Goal: Task Accomplishment & Management: Manage account settings

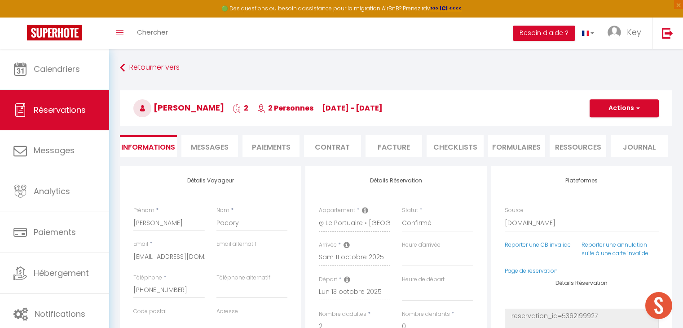
click at [52, 145] on span "Messages" at bounding box center [54, 150] width 41 height 11
select select "message"
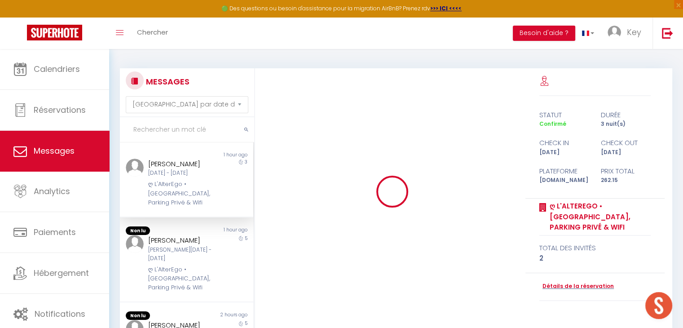
click at [191, 129] on input "text" at bounding box center [187, 129] width 134 height 25
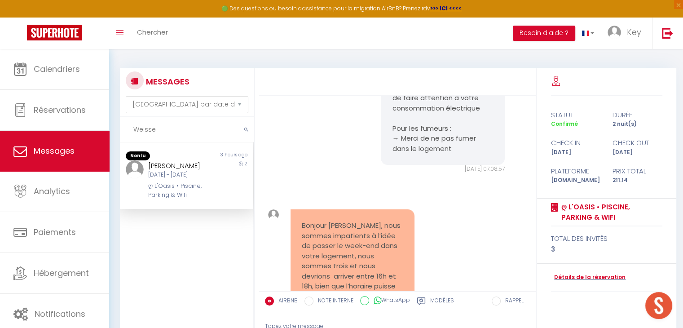
scroll to position [1925, 0]
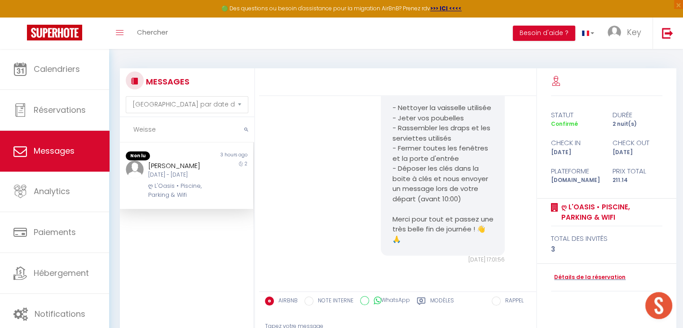
type input "Weisse"
click at [180, 179] on div "[DATE] - [DATE]" at bounding box center [181, 175] width 66 height 9
click at [446, 225] on pre "Bonsoir [PERSON_NAME], J'espère que vous allez bien et que votre séjour s’est d…" at bounding box center [442, 113] width 101 height 263
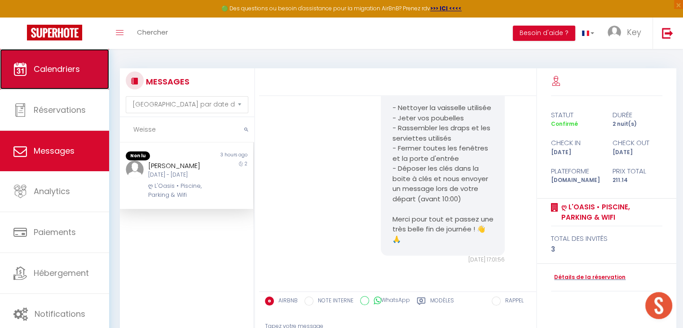
click at [70, 58] on link "Calendriers" at bounding box center [54, 69] width 109 height 40
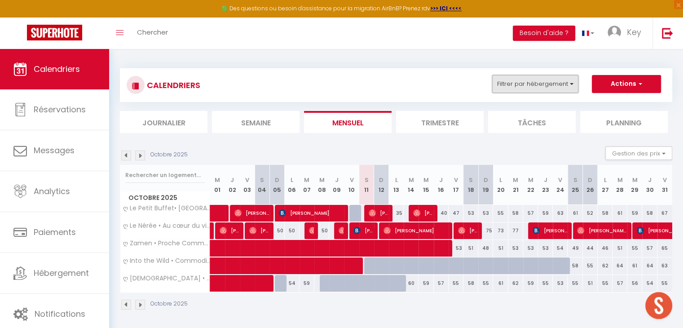
click at [541, 86] on button "Filtrer par hébergement" at bounding box center [535, 84] width 86 height 18
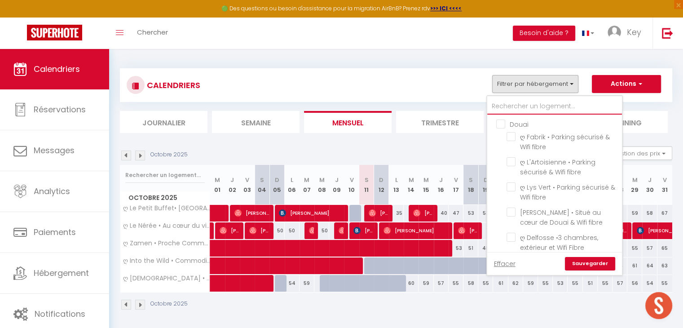
click at [533, 106] on input "text" at bounding box center [554, 106] width 135 height 16
type input "l"
checkbox input "false"
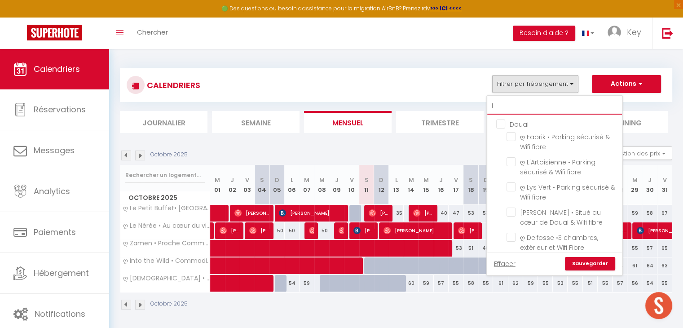
checkbox input "false"
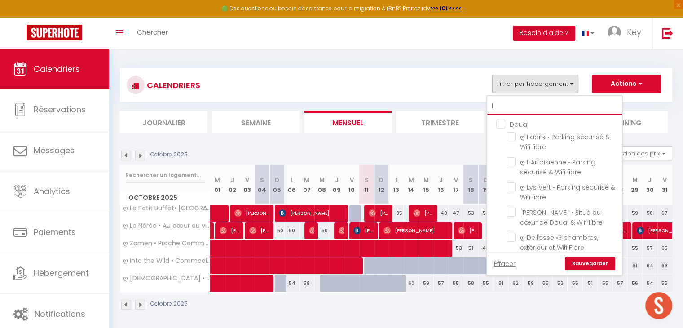
checkbox input "false"
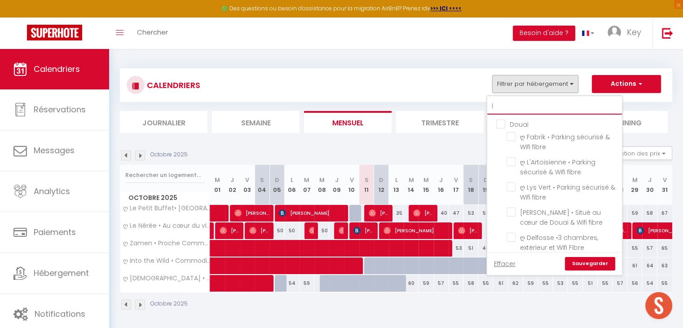
checkbox input "false"
checkbox input "true"
checkbox input "false"
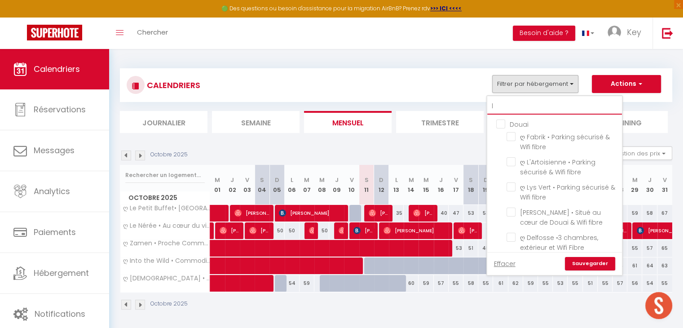
checkbox input "false"
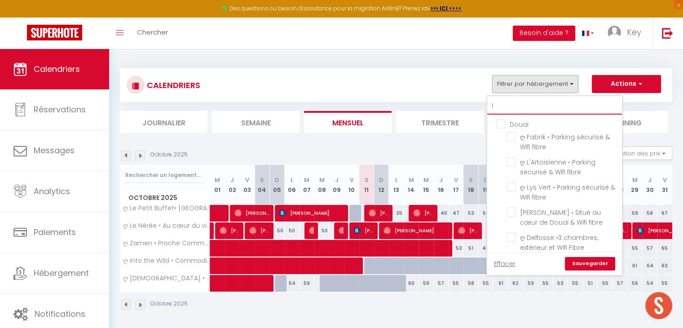
checkbox input "false"
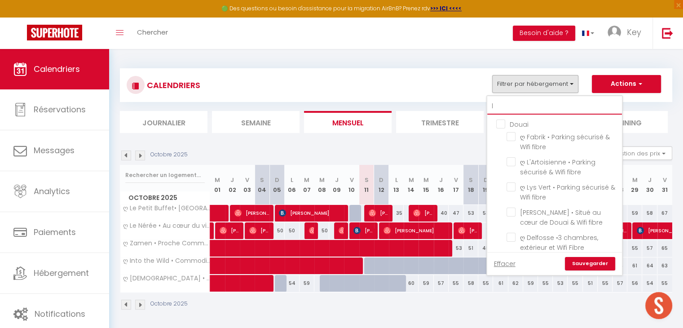
checkbox input "false"
checkbox input "true"
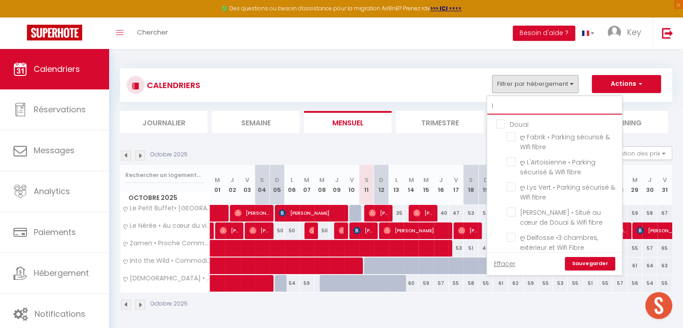
checkbox input "false"
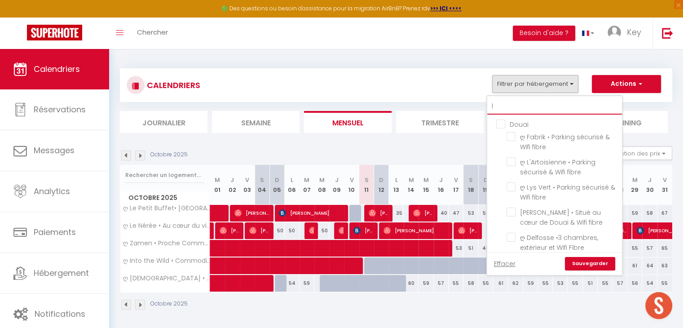
checkbox input "false"
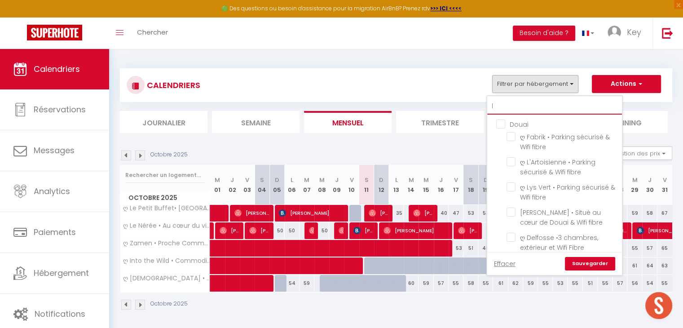
checkbox input "false"
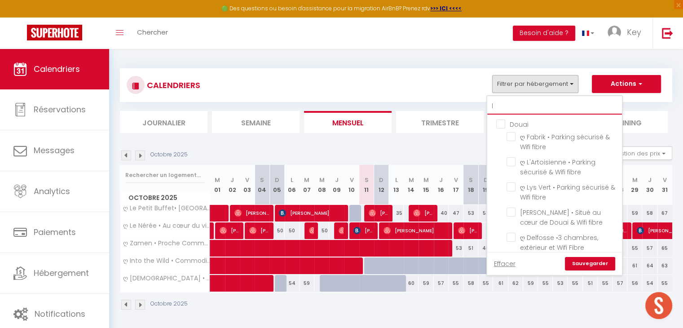
checkbox input "false"
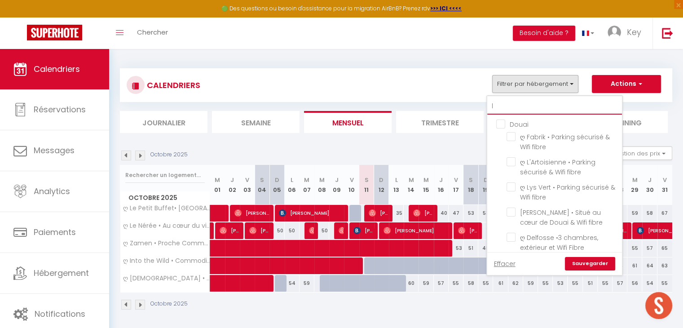
checkbox input "false"
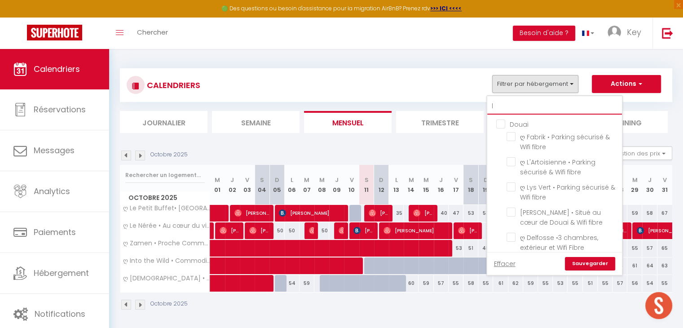
checkbox input "false"
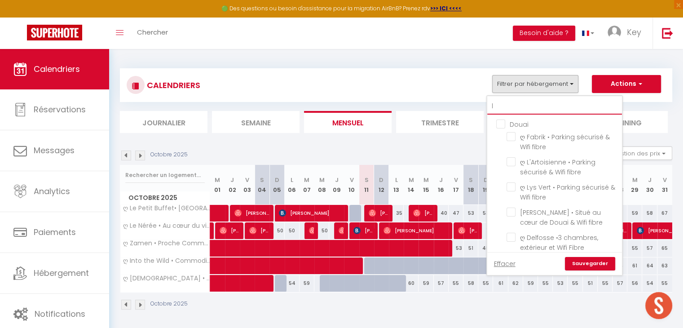
checkbox input "false"
type input "l'"
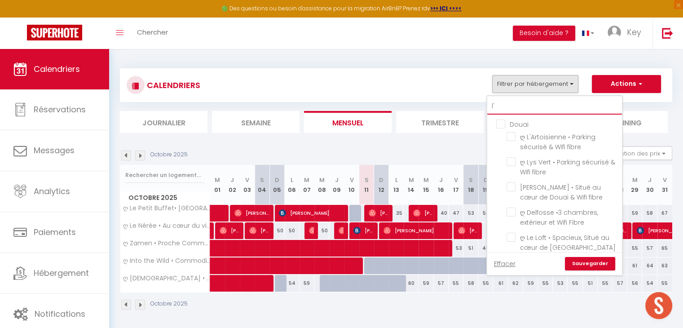
checkbox input "false"
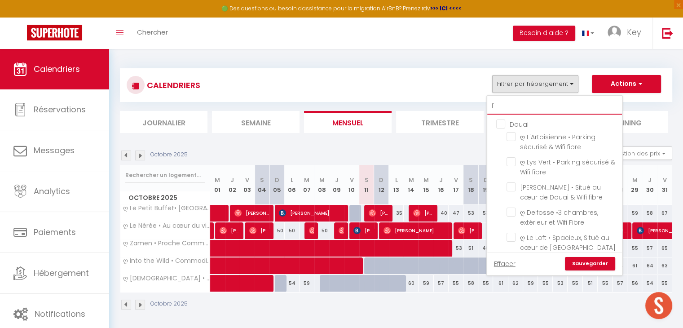
checkbox input "false"
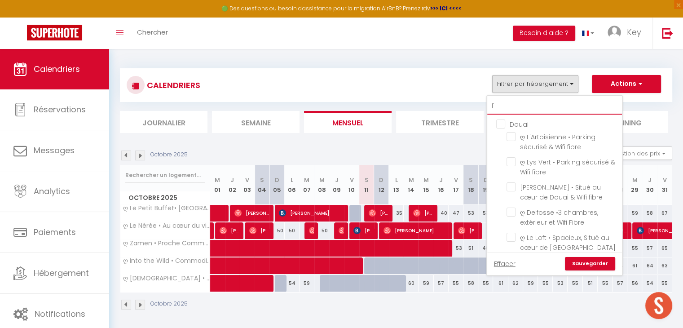
checkbox input "false"
type input "l'o"
checkbox input "false"
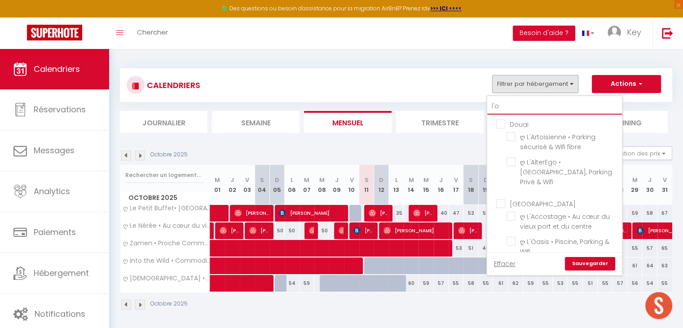
checkbox input "false"
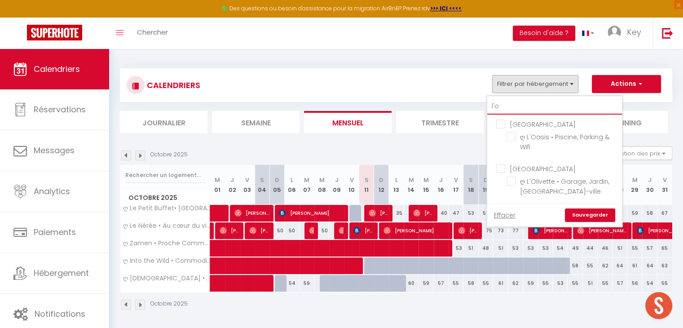
type input "l'oa"
checkbox input "false"
type input "l'oas"
checkbox input "false"
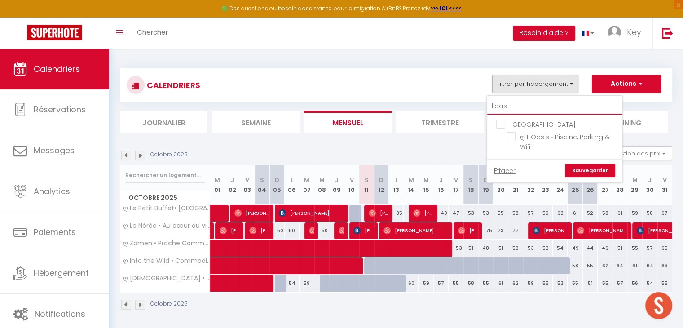
type input "l'oasi"
checkbox input "false"
type input "l'oasis"
checkbox input "false"
type input "l'oasis"
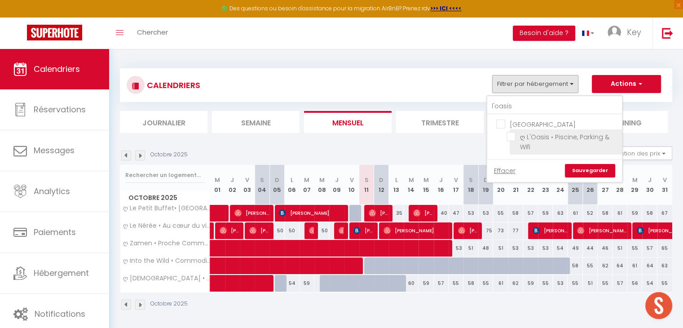
click at [508, 137] on input "ღ L'Oasis • Piscine, Parking & Wifi" at bounding box center [562, 136] width 112 height 9
checkbox input "true"
click at [580, 171] on link "Sauvegarder" at bounding box center [590, 170] width 50 height 13
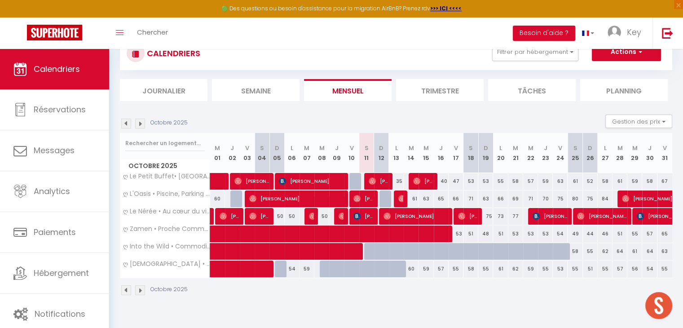
scroll to position [32, 0]
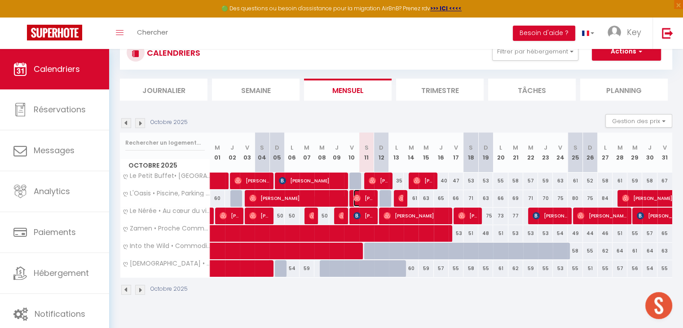
click at [372, 198] on span "[PERSON_NAME]" at bounding box center [363, 197] width 20 height 17
select select "OK"
select select "0"
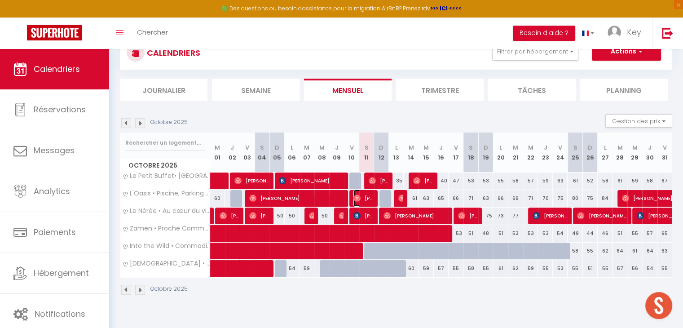
select select "1"
select select
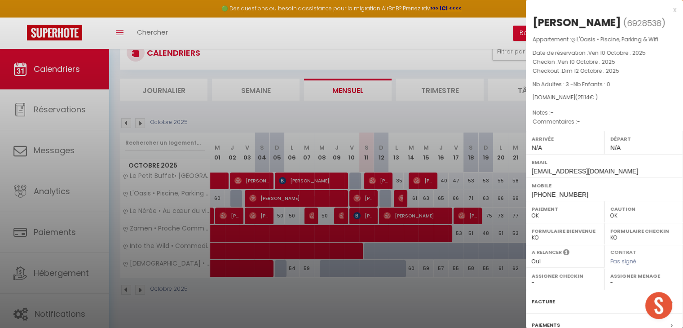
click at [669, 11] on div "x [PERSON_NAME] ( 6928538 ) Appartement : ღ L'Oasis • Piscine, Parking & Wifi D…" at bounding box center [604, 209] width 157 height 418
click at [667, 10] on div "x" at bounding box center [601, 9] width 150 height 11
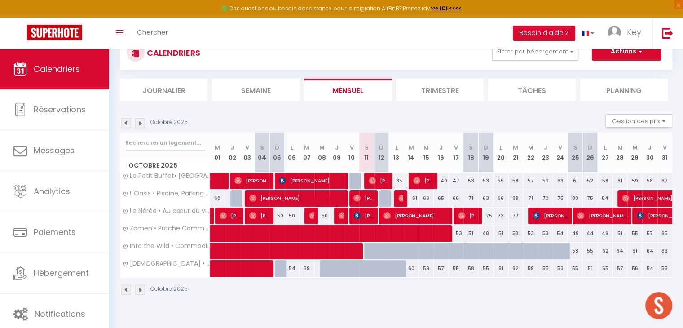
click at [388, 200] on div at bounding box center [386, 198] width 15 height 17
type input "60"
type input "Dim 12 Octobre 2025"
type input "Lun 13 Octobre 2025"
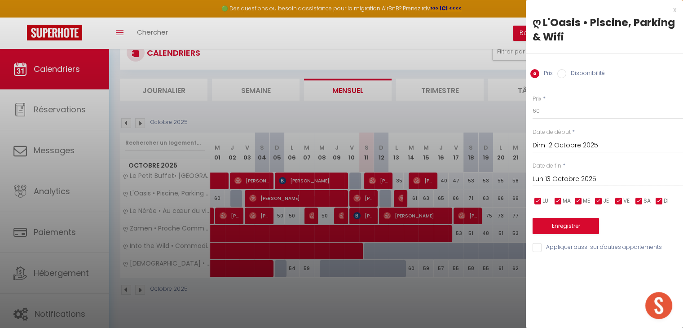
click at [675, 11] on div "x" at bounding box center [601, 9] width 150 height 11
